Goal: Information Seeking & Learning: Learn about a topic

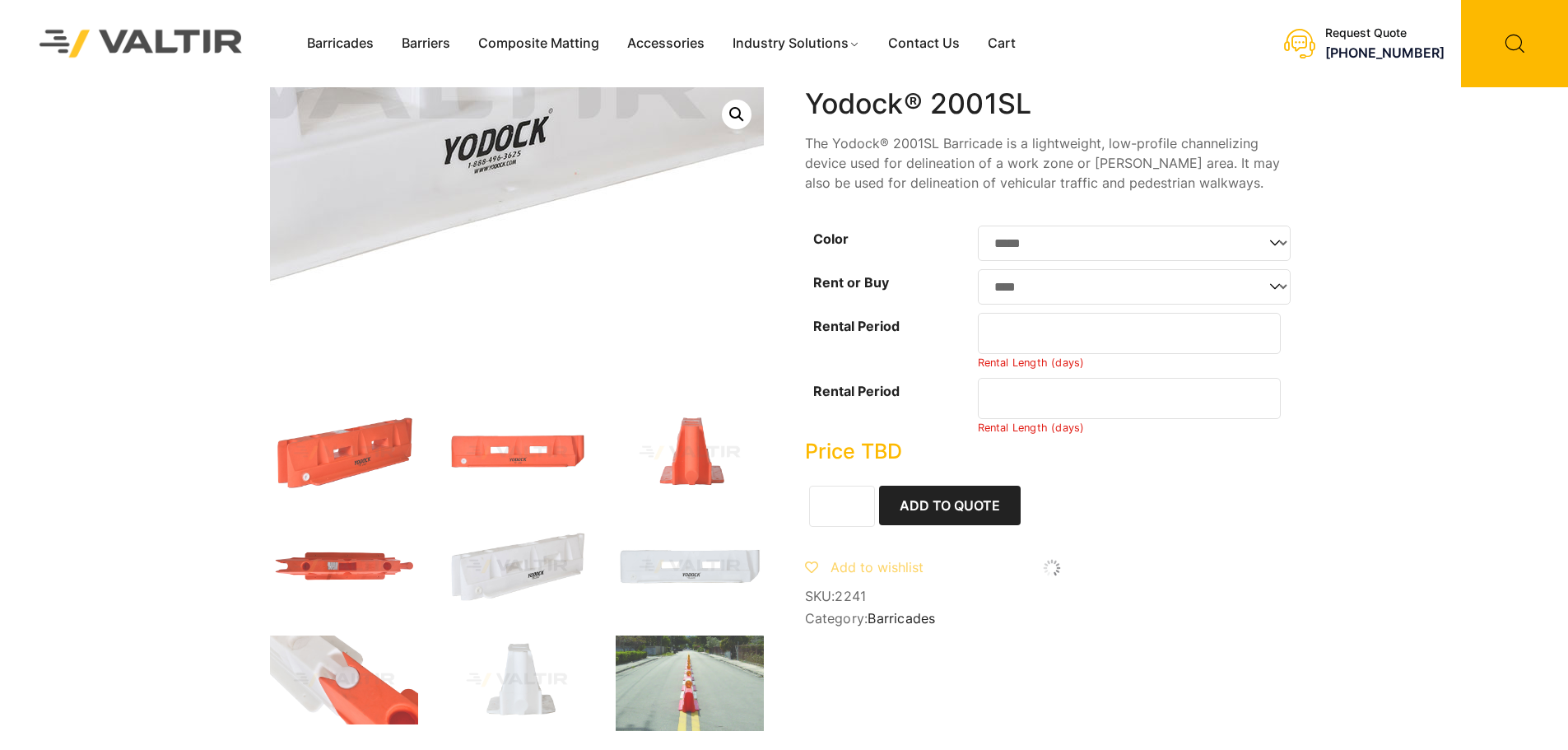
select select "*****"
select select "****"
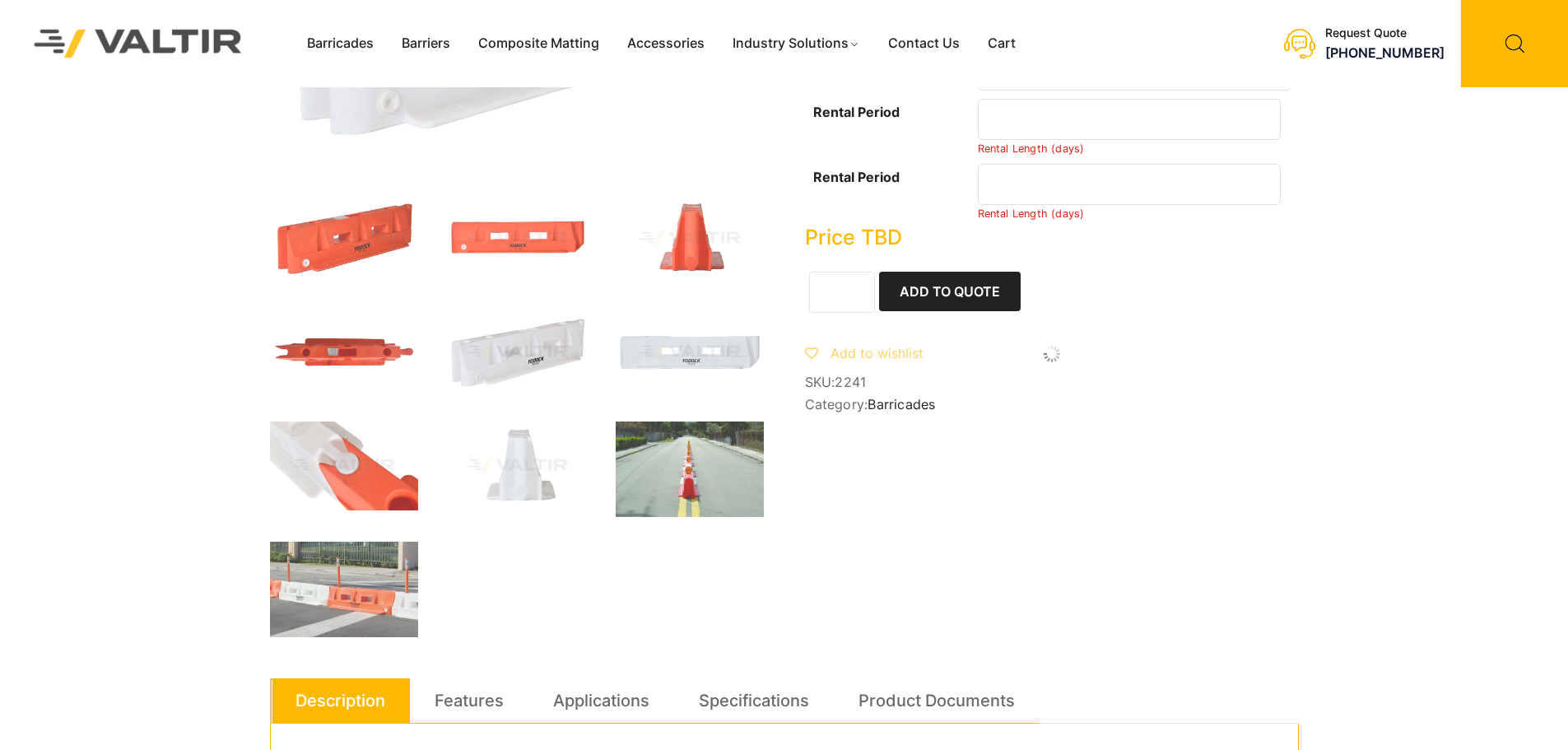
scroll to position [246, 0]
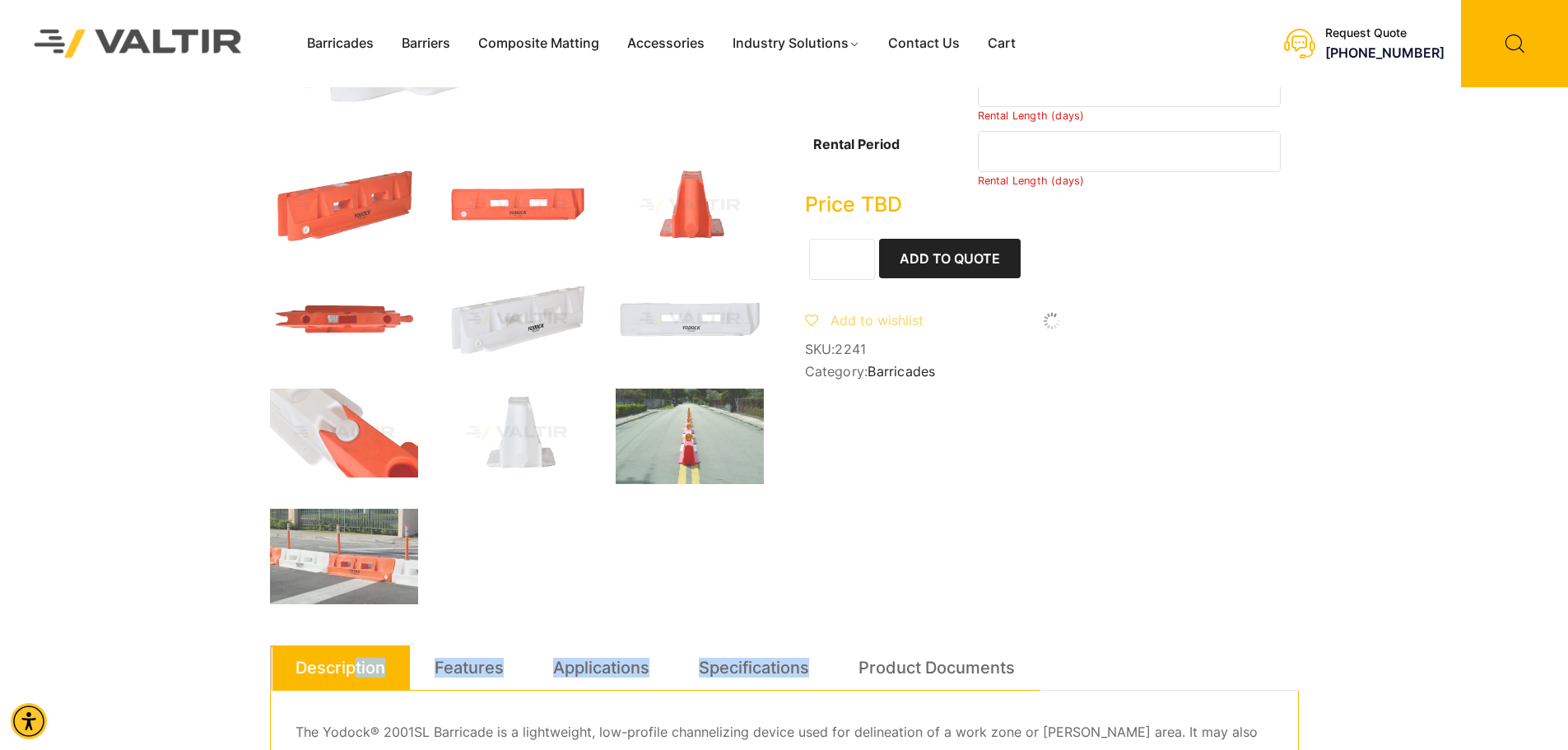
drag, startPoint x: 915, startPoint y: 553, endPoint x: 179, endPoint y: 236, distance: 801.4
click at [182, 245] on div "Barricades Barriers Composite Matting Accessories Industry Solutions Constructi…" at bounding box center [784, 535] width 1568 height 1562
click at [1202, 519] on div "**********" at bounding box center [784, 578] width 1029 height 1475
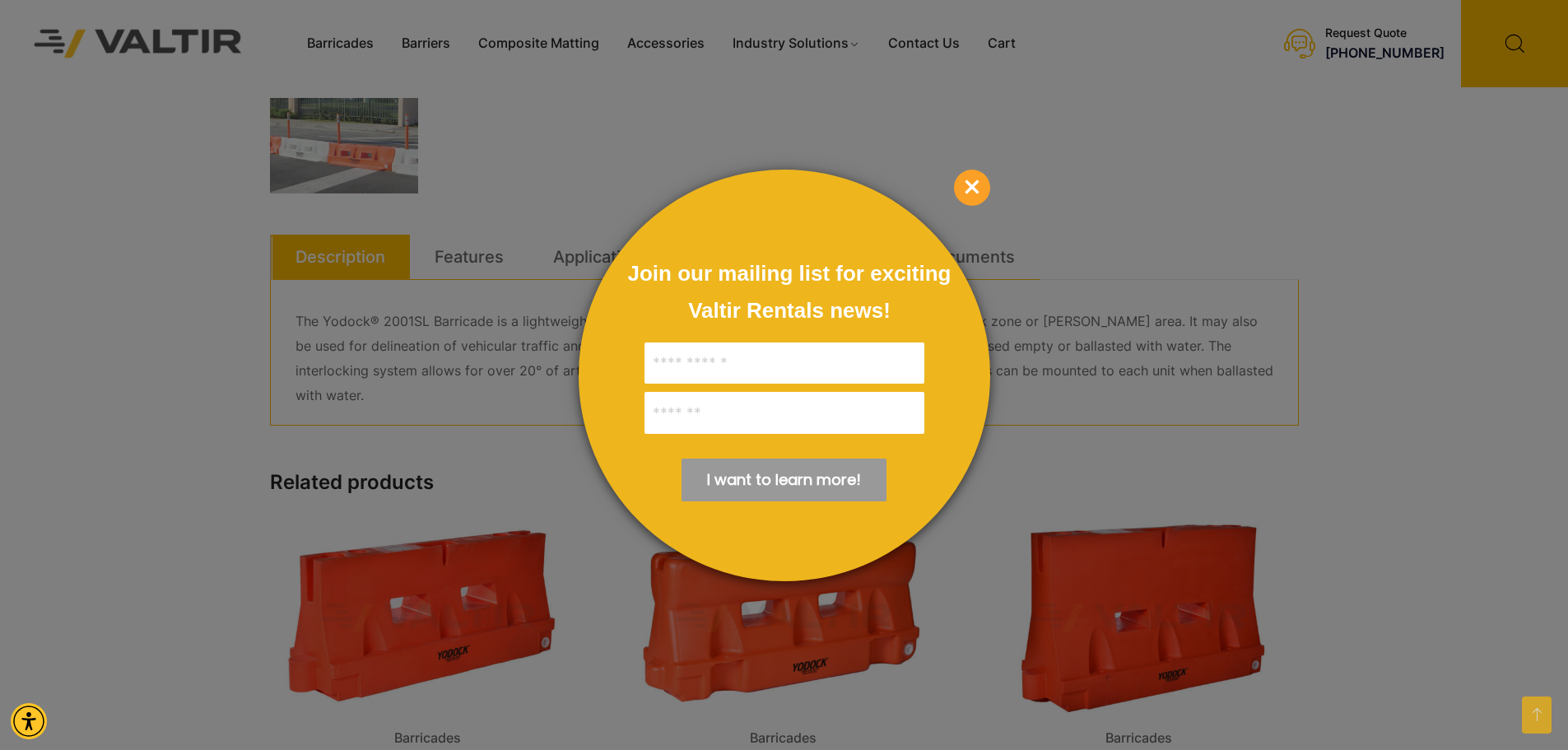
scroll to position [658, 0]
click at [974, 176] on span "×" at bounding box center [972, 188] width 36 height 36
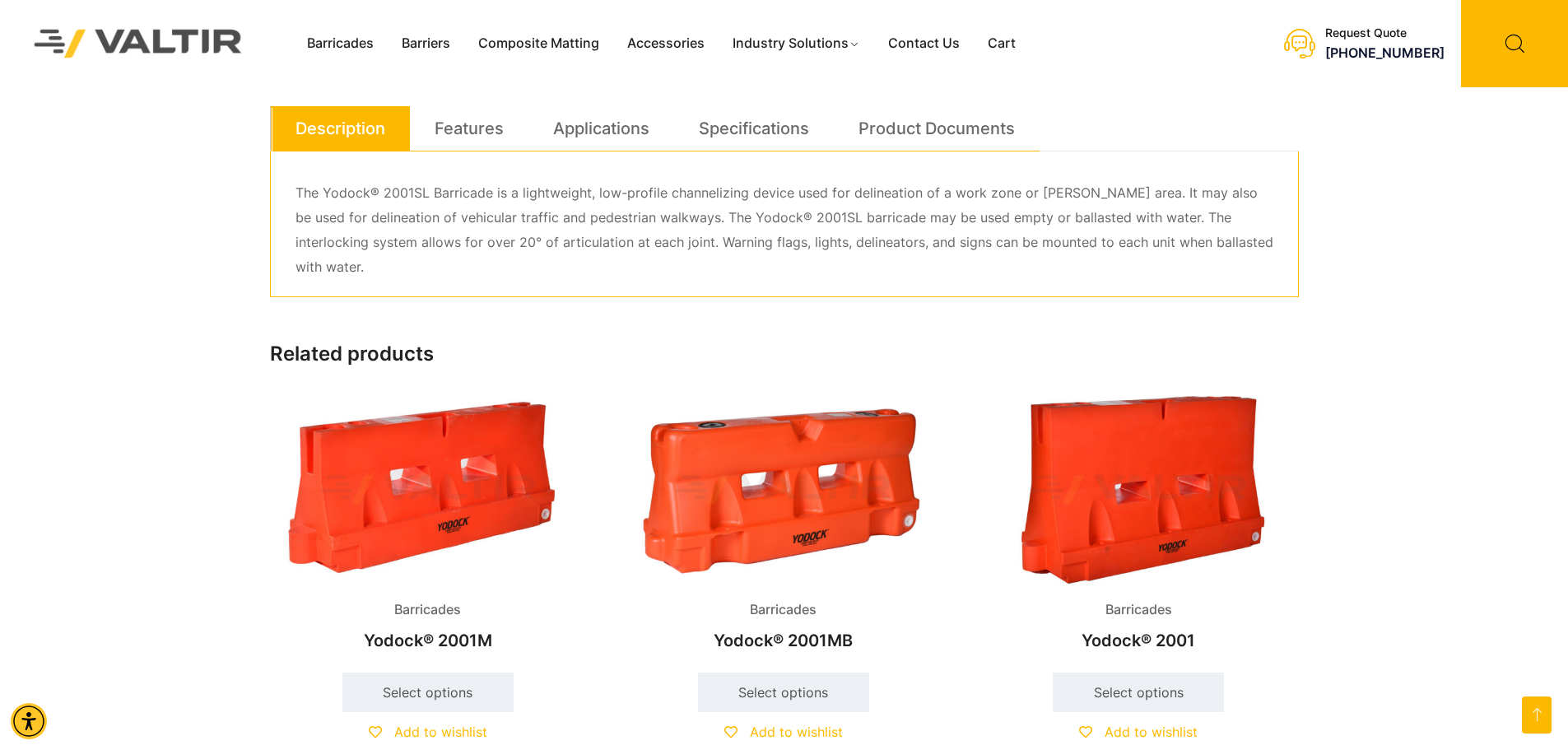
scroll to position [823, 0]
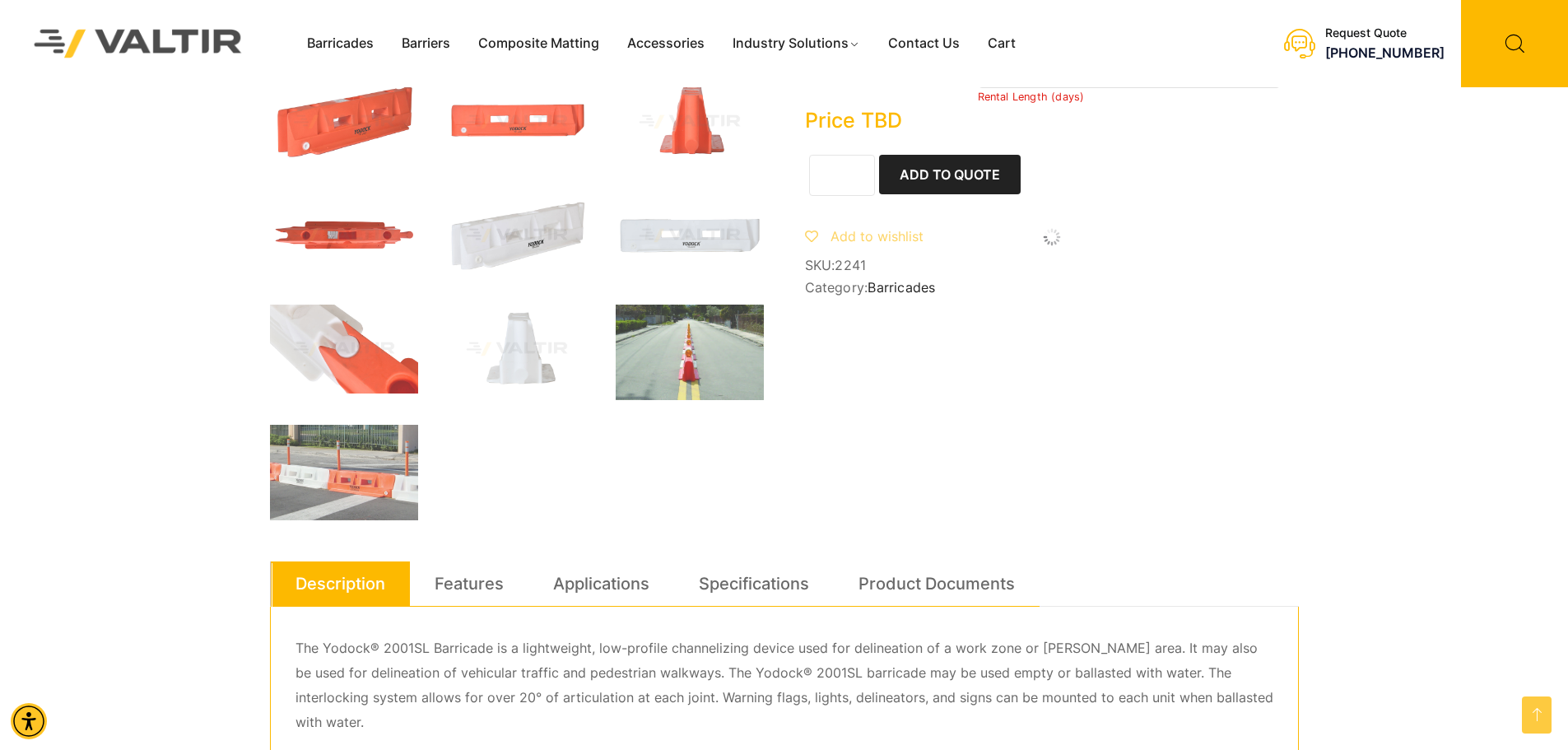
scroll to position [329, 0]
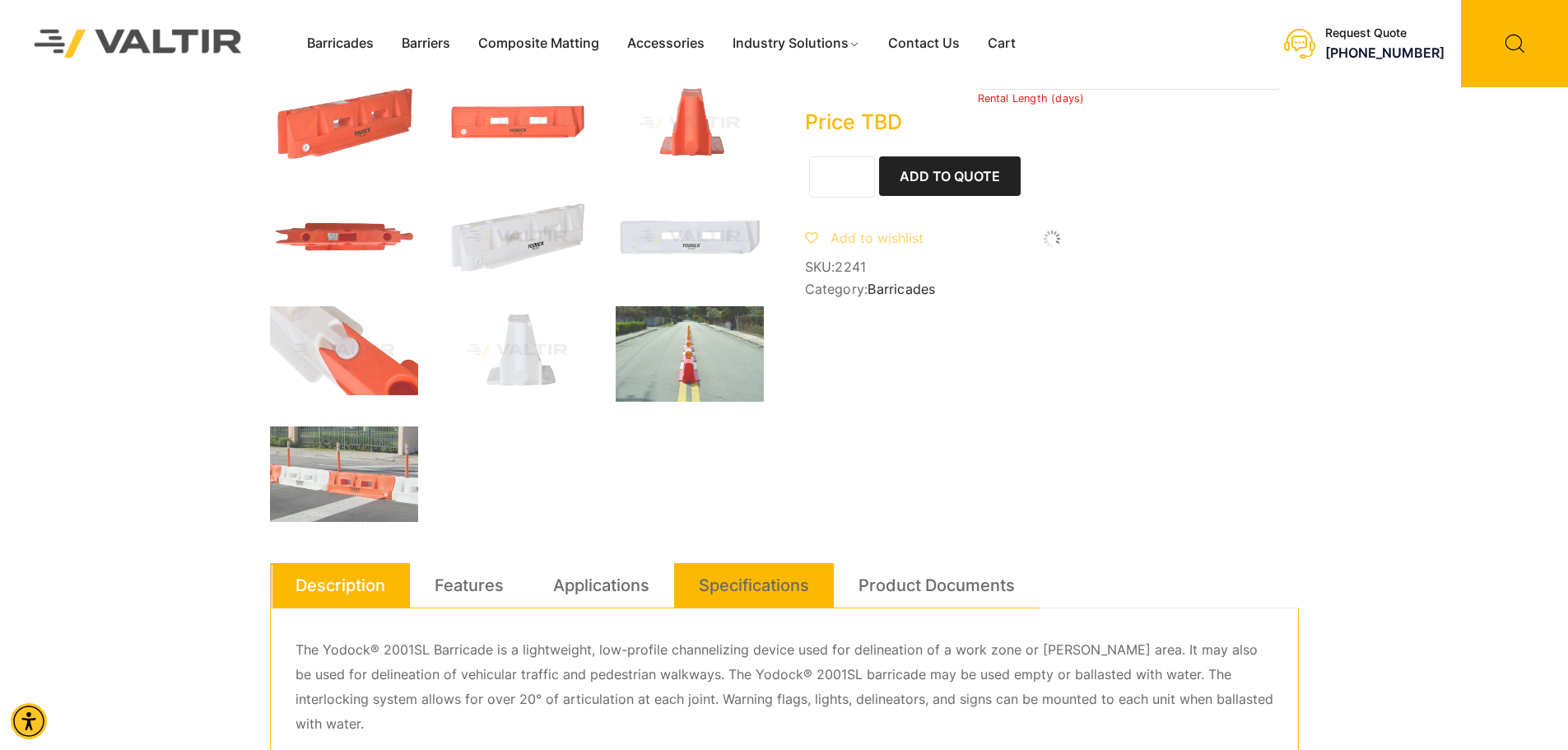
click at [783, 584] on link "Specifications" at bounding box center [754, 585] width 110 height 44
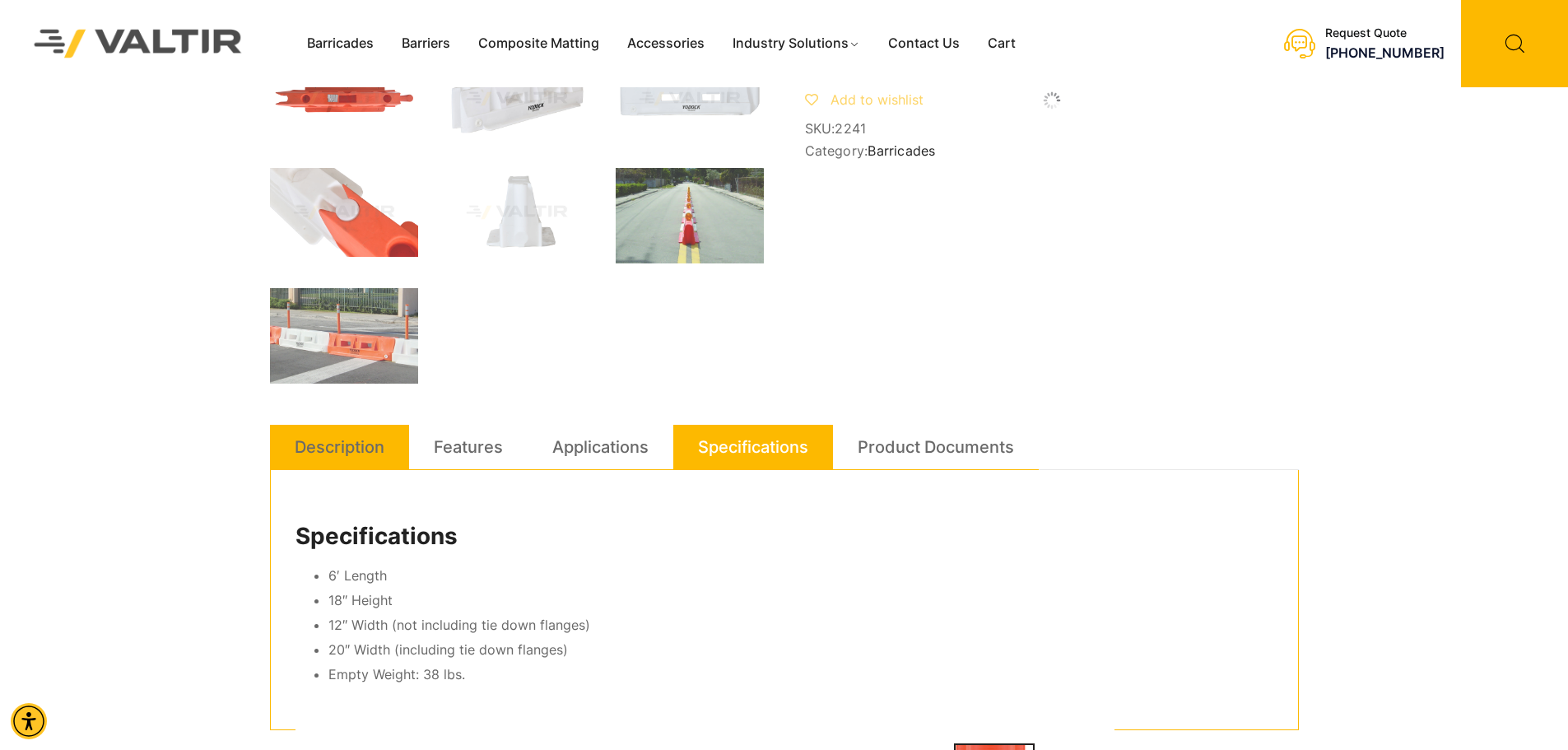
scroll to position [494, 0]
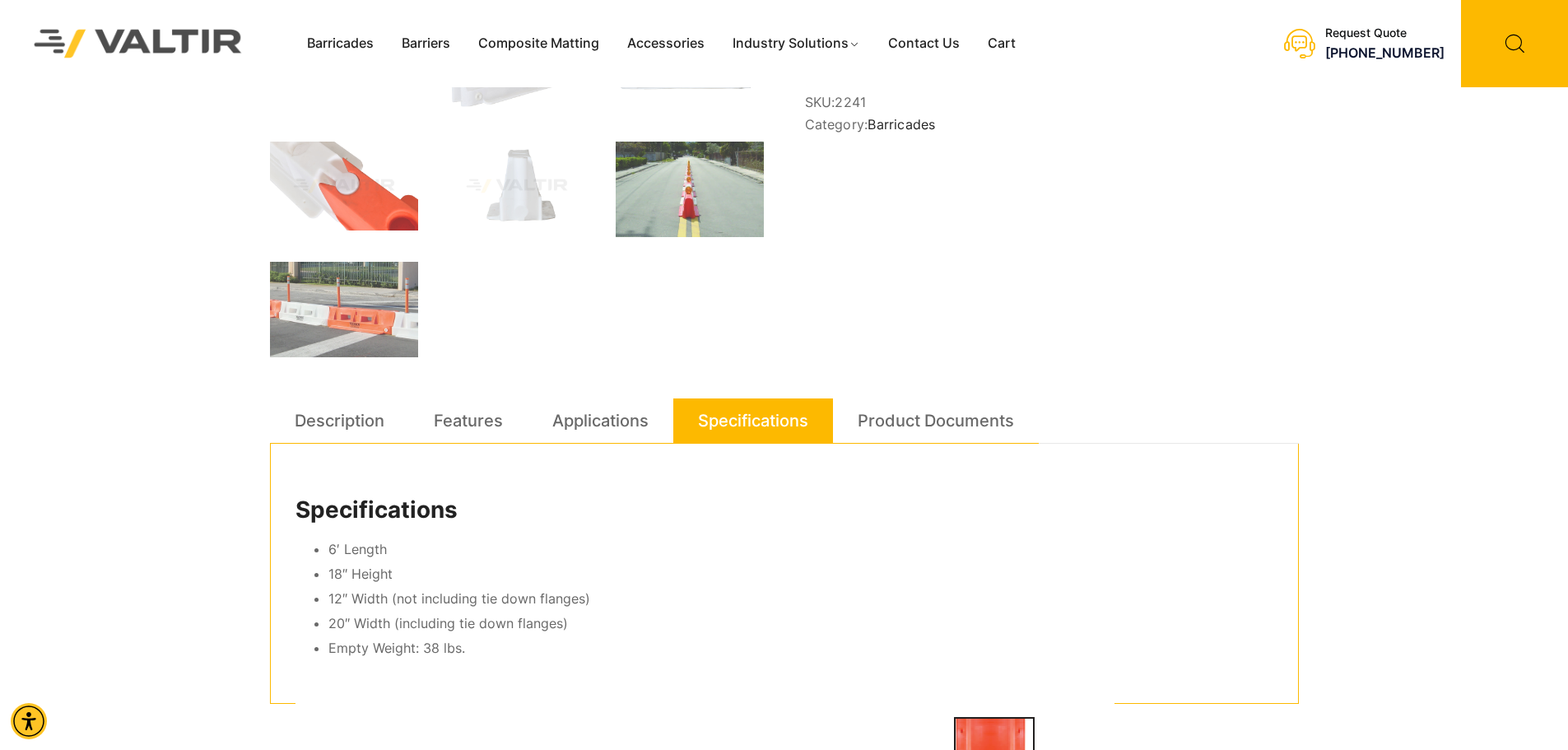
drag, startPoint x: 54, startPoint y: 554, endPoint x: 133, endPoint y: 576, distance: 82.0
click at [56, 557] on div "Barricades Barriers Composite Matting Accessories Industry Solutions Constructi…" at bounding box center [784, 579] width 1568 height 2146
click at [82, 358] on div "Barricades Barriers Composite Matting Accessories Industry Solutions Constructi…" at bounding box center [784, 579] width 1568 height 2146
click at [1222, 292] on div "**********" at bounding box center [784, 623] width 1029 height 2059
click at [1408, 331] on div "Barricades Barriers Composite Matting Accessories Industry Solutions Constructi…" at bounding box center [784, 579] width 1568 height 2146
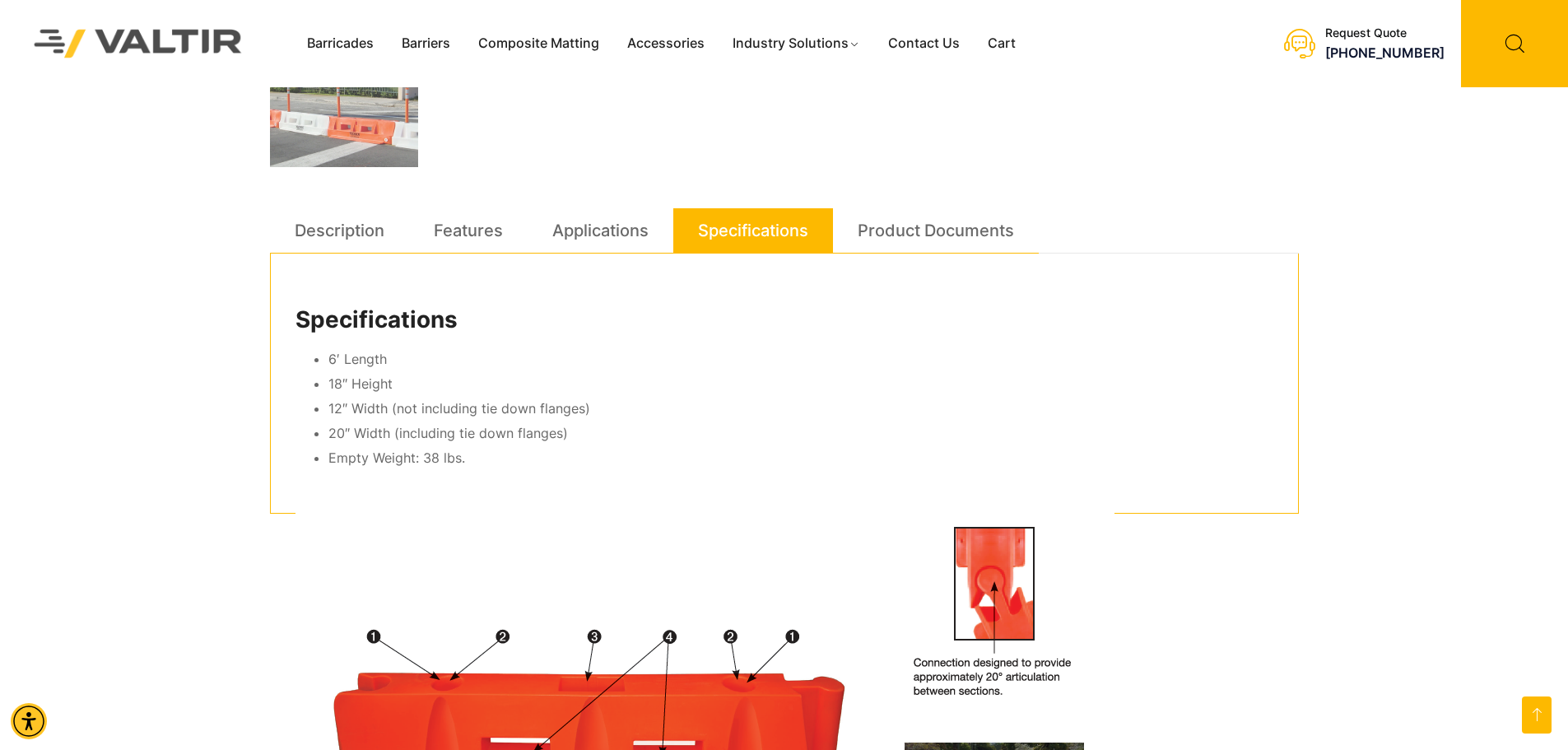
scroll to position [740, 0]
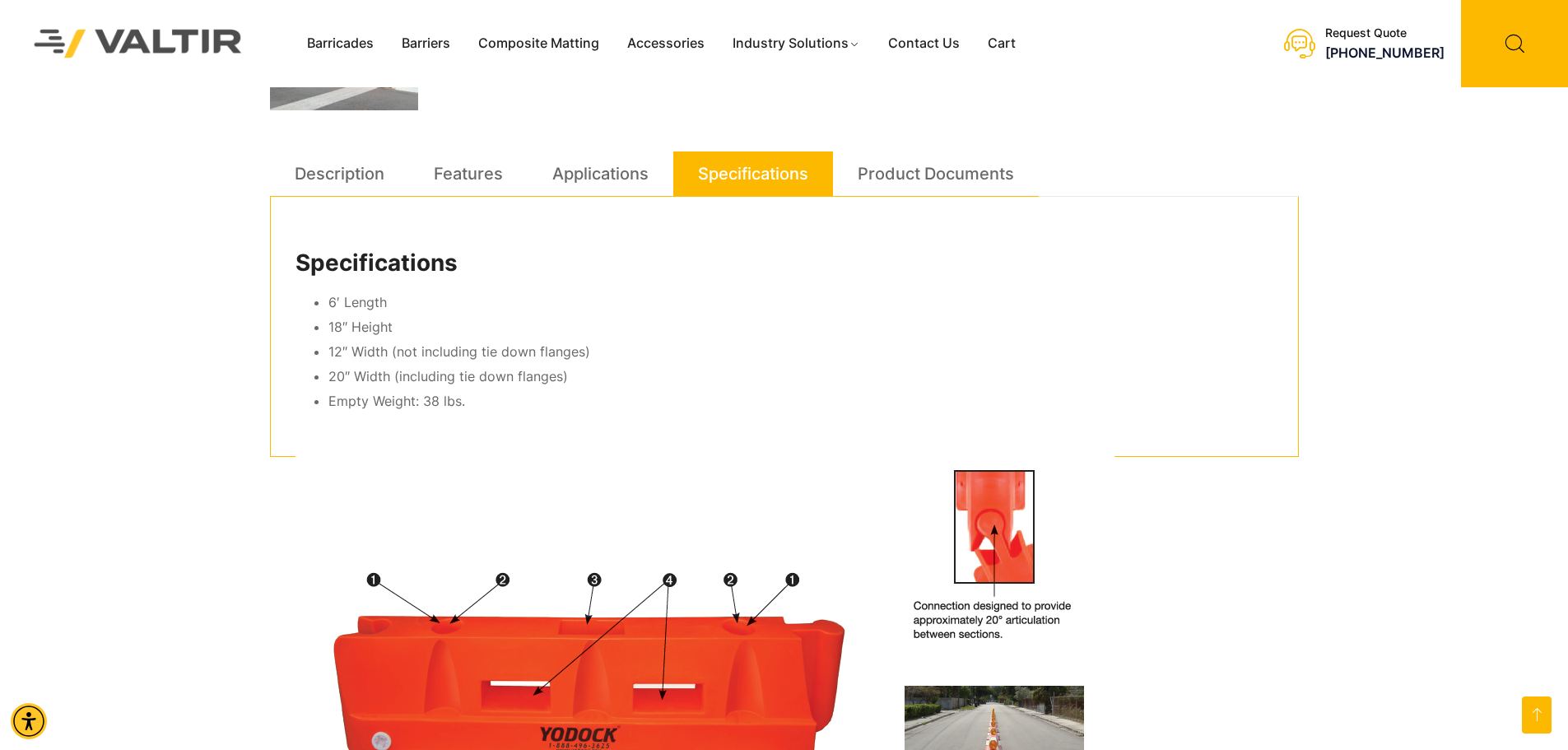
drag, startPoint x: 1434, startPoint y: 359, endPoint x: 1473, endPoint y: 346, distance: 41.1
click at [1435, 359] on div "Barricades Barriers Composite Matting Accessories Industry Solutions Constructi…" at bounding box center [784, 333] width 1568 height 2146
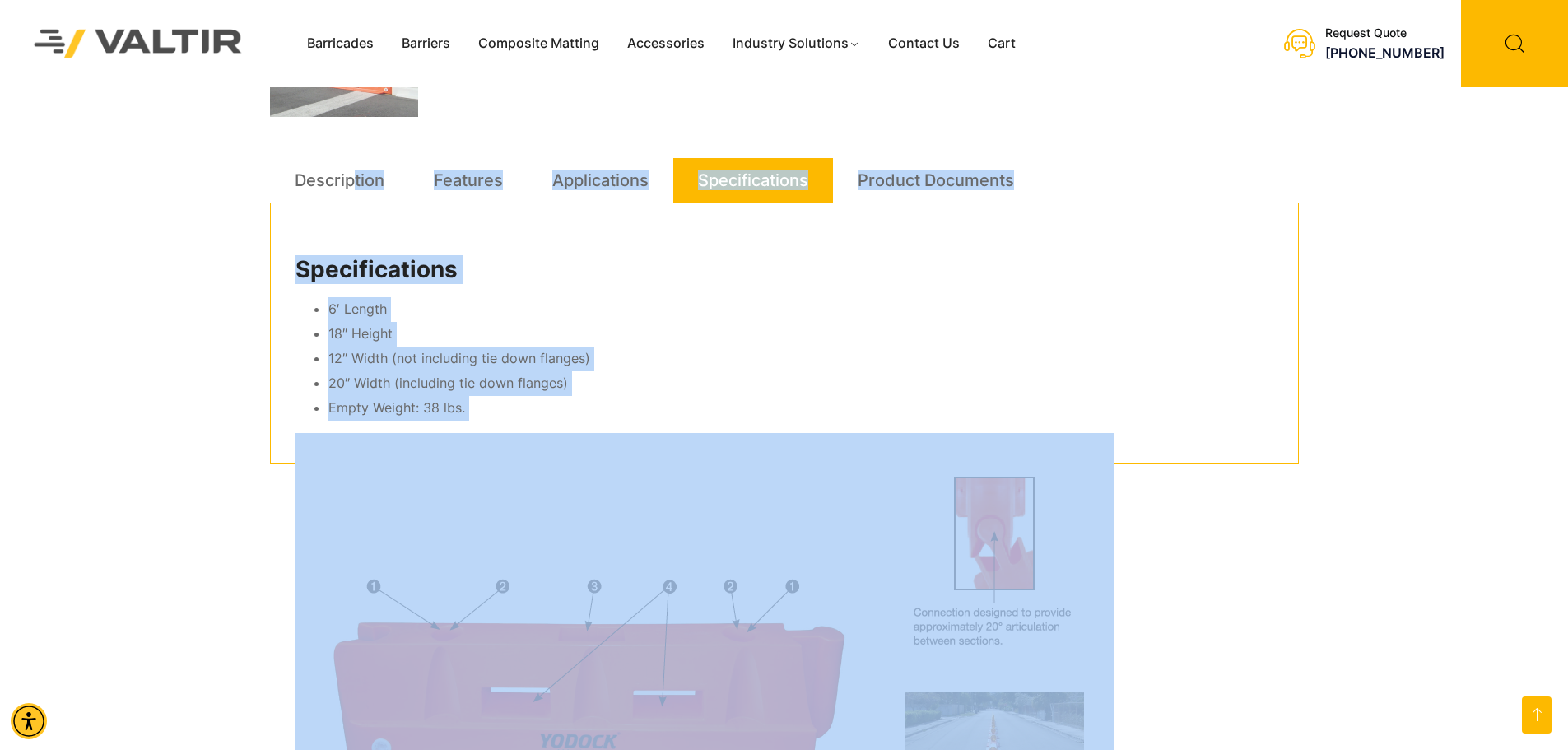
drag, startPoint x: 1424, startPoint y: 468, endPoint x: 224, endPoint y: 148, distance: 1241.9
click at [229, 148] on div "Barricades Barriers Composite Matting Accessories Industry Solutions Constructi…" at bounding box center [784, 339] width 1568 height 2146
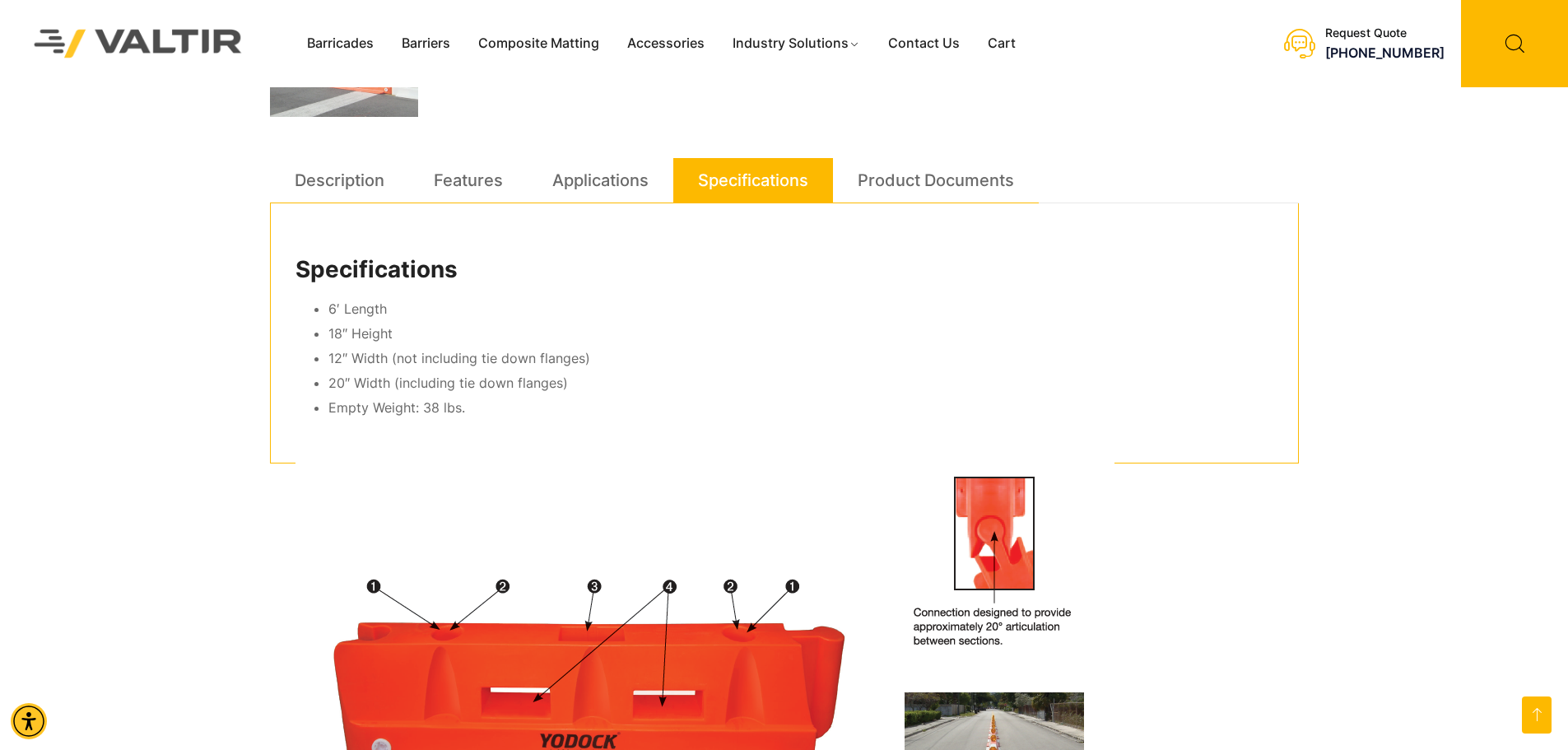
click at [184, 169] on div "Barricades Barriers Composite Matting Accessories Industry Solutions Constructi…" at bounding box center [784, 339] width 1568 height 2146
click at [1423, 414] on div "Barricades Barriers Composite Matting Accessories Industry Solutions Constructi…" at bounding box center [784, 339] width 1568 height 2146
click at [1360, 322] on div "Barricades Barriers Composite Matting Accessories Industry Solutions Constructi…" at bounding box center [784, 339] width 1568 height 2146
click at [1371, 381] on div "Barricades Barriers Composite Matting Accessories Industry Solutions Constructi…" at bounding box center [784, 339] width 1568 height 2146
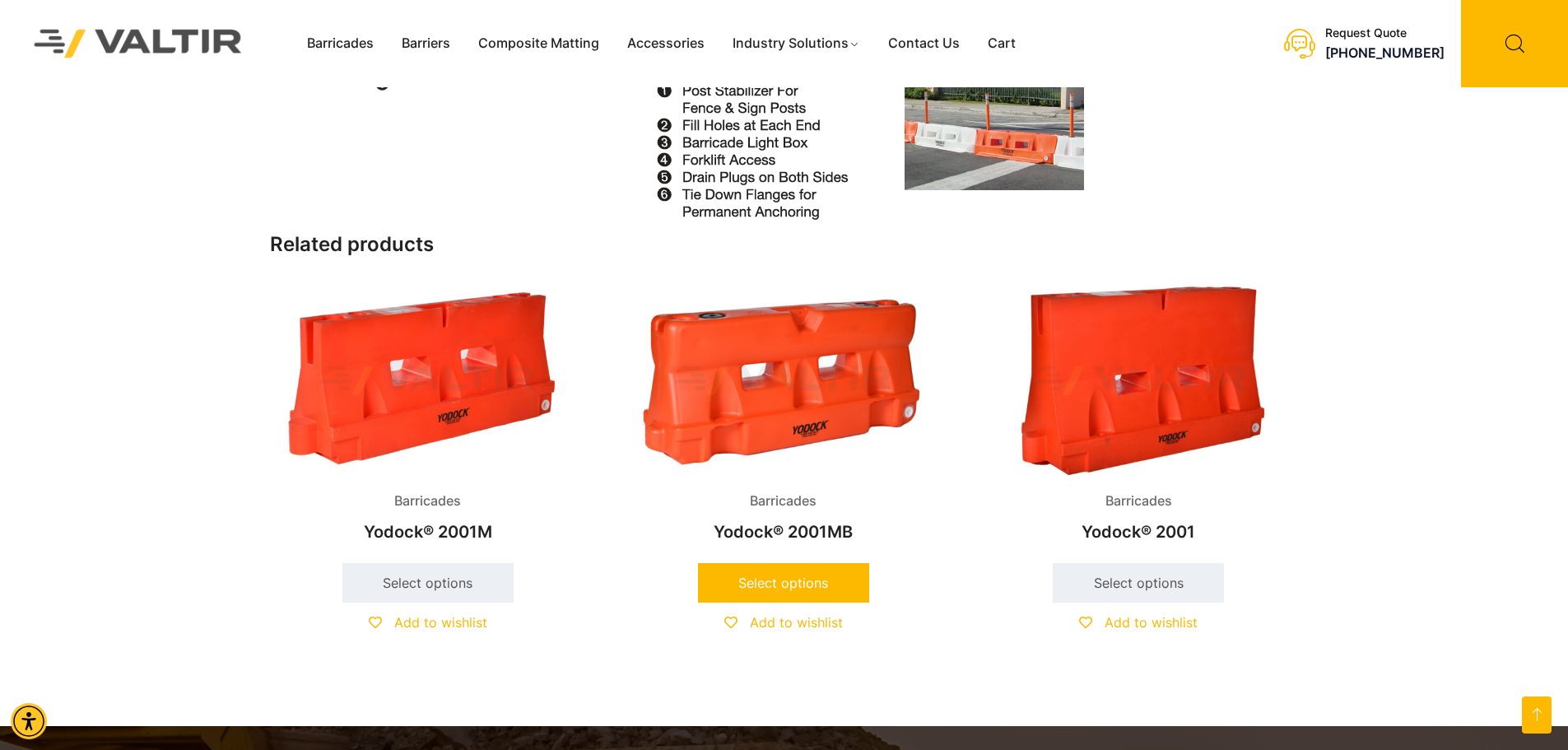
scroll to position [655, 0]
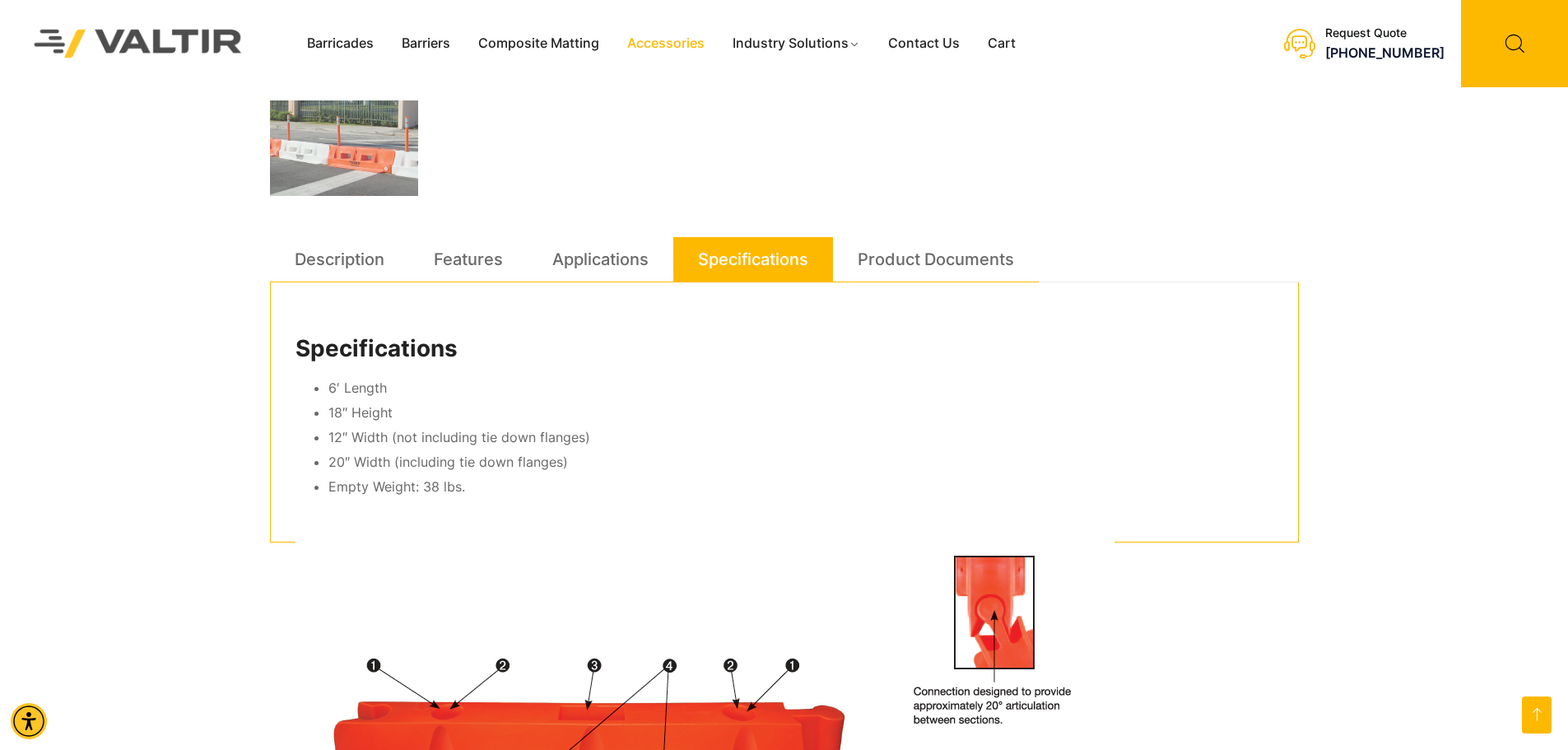
click at [680, 44] on link "Accessories" at bounding box center [666, 44] width 105 height 25
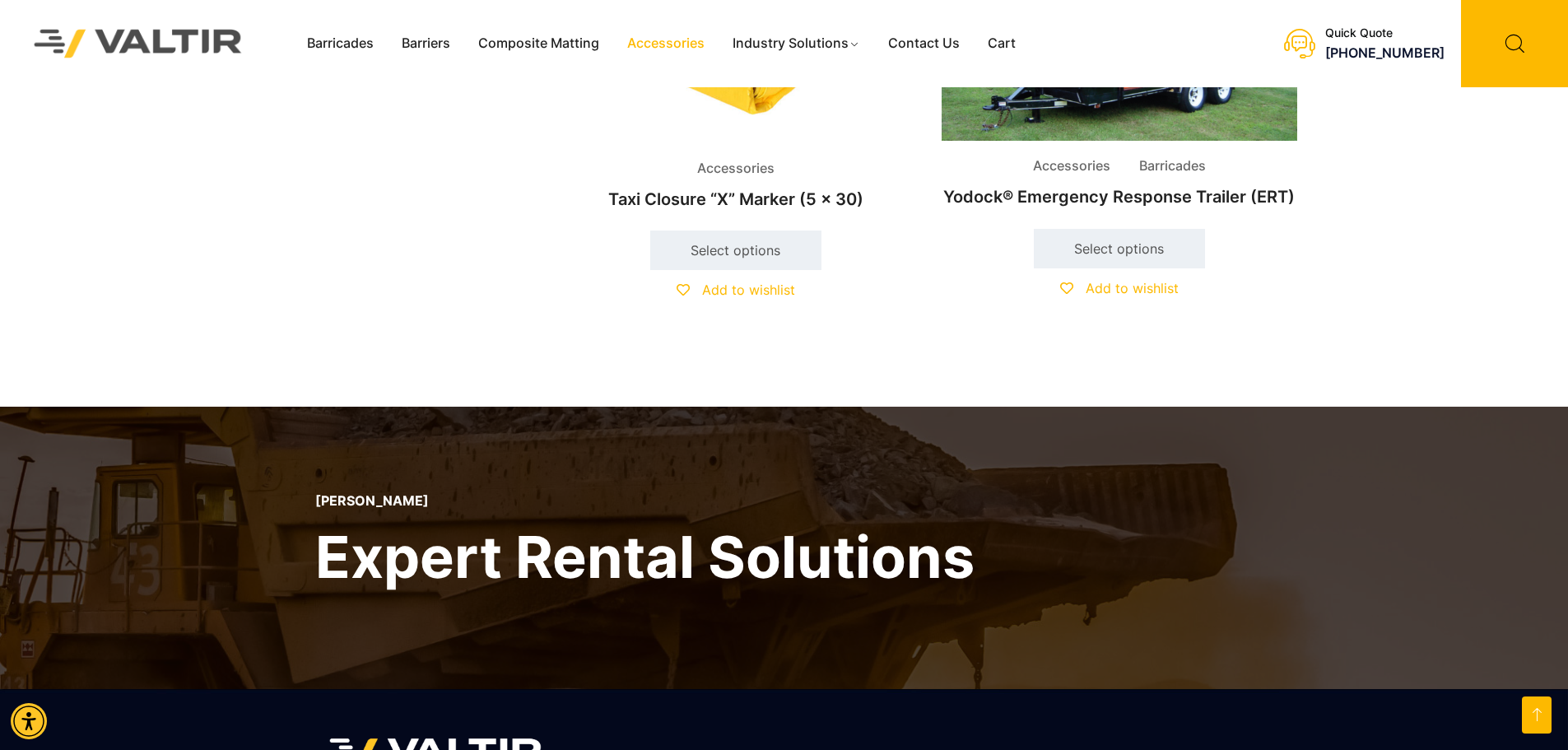
scroll to position [3621, 0]
